Goal: Find specific page/section: Find specific page/section

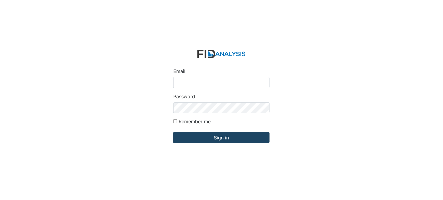
type input "[PERSON_NAME][EMAIL_ADDRESS][DOMAIN_NAME]"
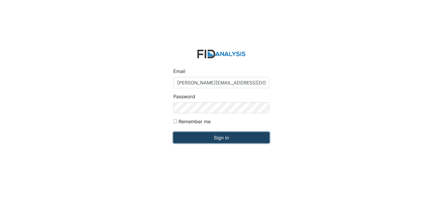
click at [215, 138] on input "Sign in" at bounding box center [221, 137] width 96 height 11
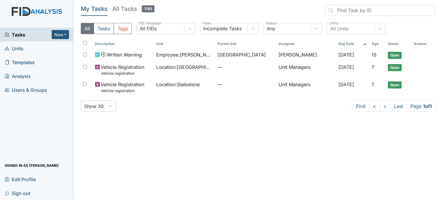
click at [20, 49] on span "Units" at bounding box center [14, 48] width 19 height 9
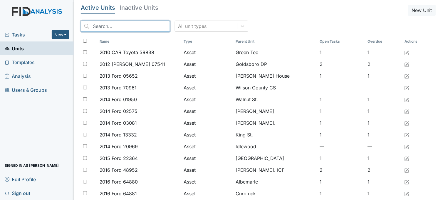
click at [105, 27] on input "search" at bounding box center [125, 26] width 89 height 11
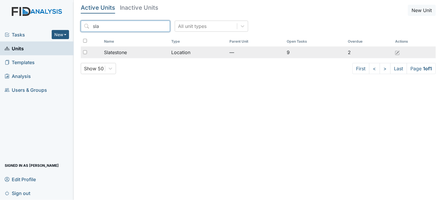
type input "sla"
click at [125, 48] on td "Slatestone" at bounding box center [135, 52] width 67 height 12
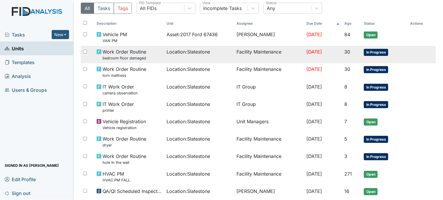
scroll to position [65, 0]
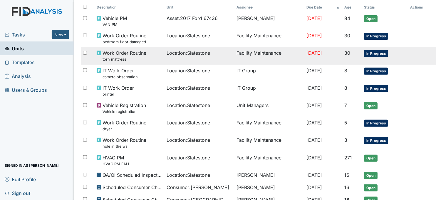
click at [180, 50] on span "Location : Slatestone" at bounding box center [188, 52] width 43 height 7
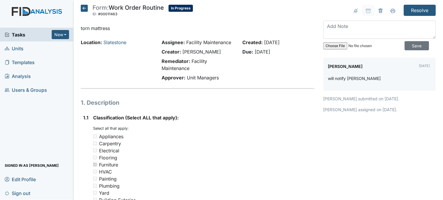
click at [83, 6] on icon at bounding box center [84, 8] width 7 height 7
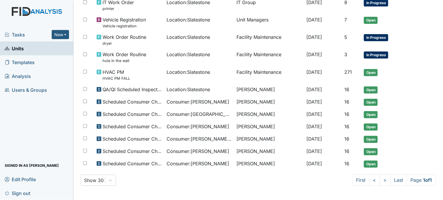
scroll to position [153, 0]
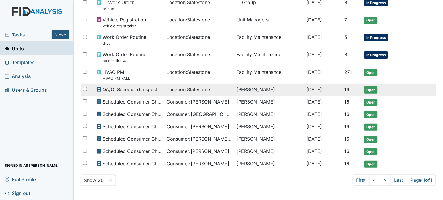
click at [179, 86] on span "Location : Slatestone" at bounding box center [188, 89] width 43 height 7
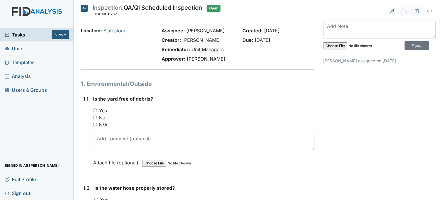
click at [84, 7] on icon at bounding box center [84, 8] width 7 height 7
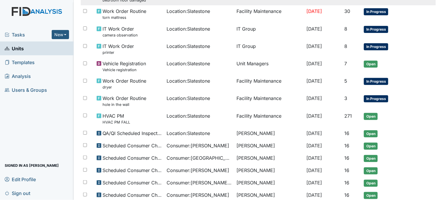
scroll to position [130, 0]
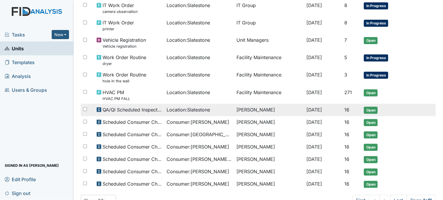
click at [190, 107] on span "Location : Slatestone" at bounding box center [188, 109] width 43 height 7
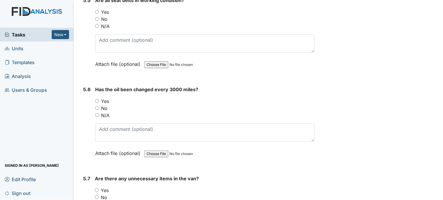
scroll to position [4464, 0]
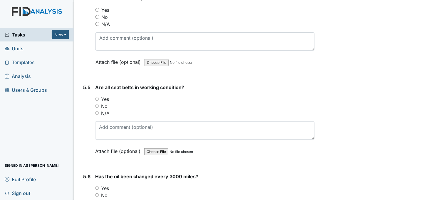
click at [17, 35] on span "Tasks" at bounding box center [28, 34] width 47 height 7
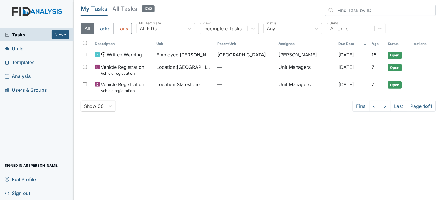
click at [27, 49] on link "Units" at bounding box center [37, 48] width 74 height 14
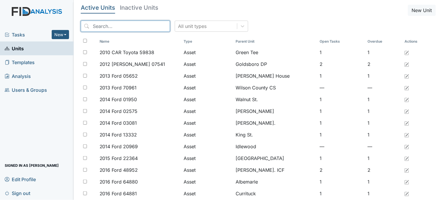
click at [102, 26] on input "search" at bounding box center [125, 26] width 89 height 11
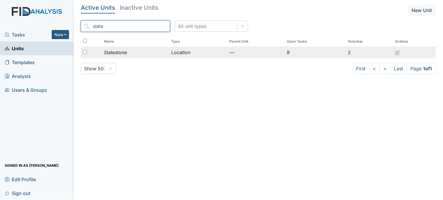
type input "slate"
click at [130, 51] on div "Slatestone" at bounding box center [135, 52] width 63 height 7
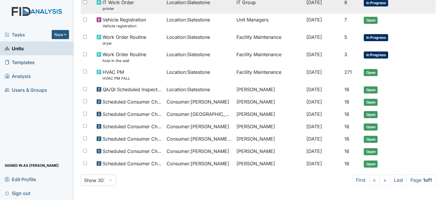
scroll to position [153, 0]
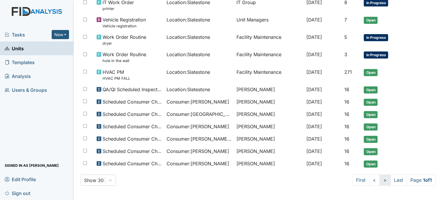
click at [379, 178] on link ">" at bounding box center [384, 179] width 11 height 11
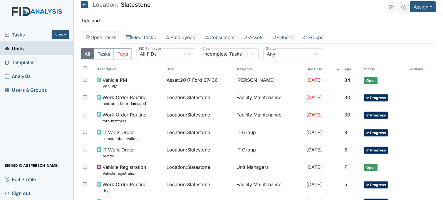
scroll to position [0, 0]
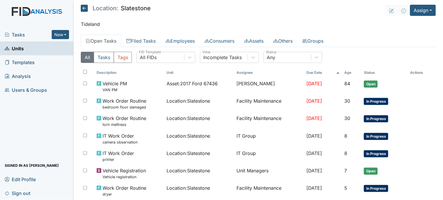
click at [16, 32] on span "Tasks" at bounding box center [28, 34] width 47 height 7
